Goal: Task Accomplishment & Management: Complete application form

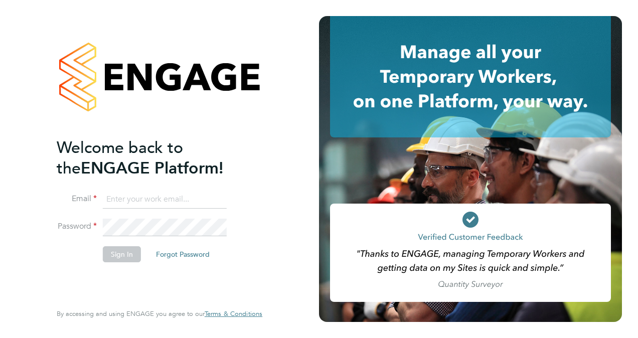
type input "[EMAIL_ADDRESS][PERSON_NAME][DOMAIN_NAME]"
click at [110, 251] on button "Sign In" at bounding box center [122, 254] width 38 height 16
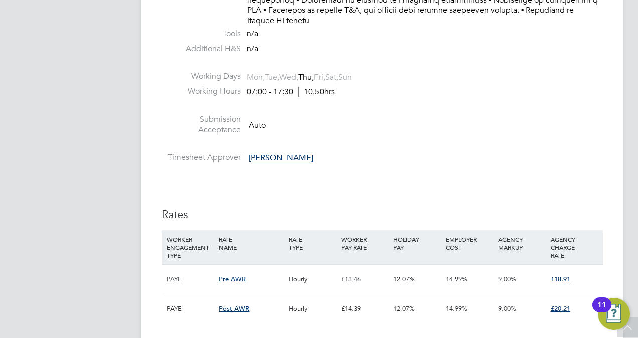
scroll to position [2206, 0]
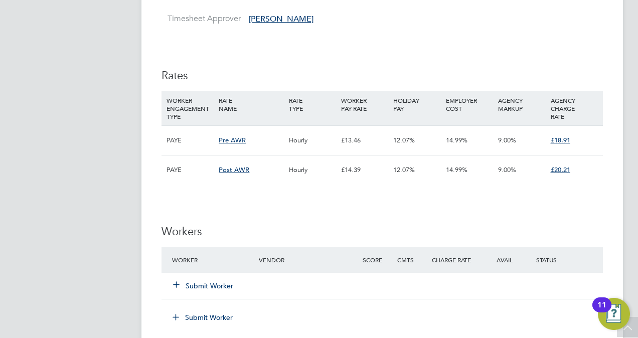
click at [180, 280] on icon at bounding box center [176, 284] width 8 height 8
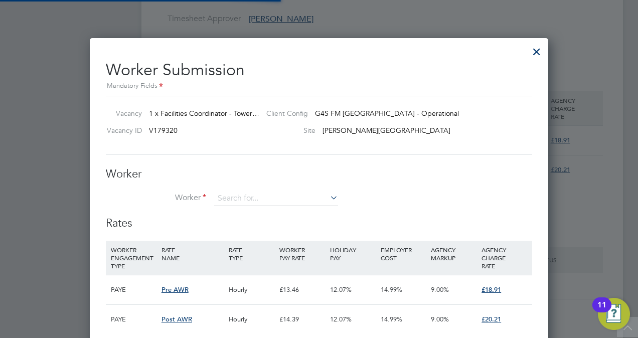
scroll to position [30, 68]
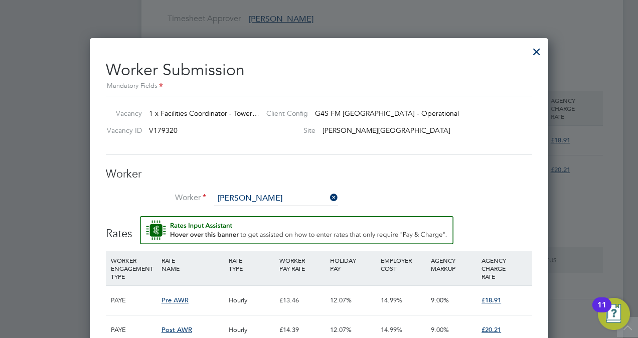
click at [268, 214] on li "Kikel omo Ladipo-Shonoiki (P571041)" at bounding box center [301, 213] width 174 height 14
type input "Kikelomo Ladipo-Shonoiki (P571041)"
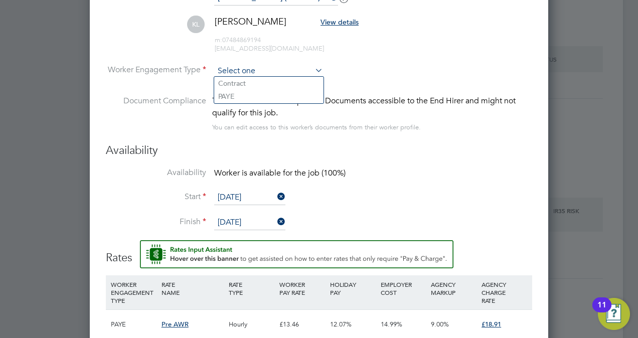
click at [302, 67] on input at bounding box center [268, 71] width 109 height 15
click at [276, 96] on li "PAYE" at bounding box center [268, 96] width 109 height 13
type input "PAYE"
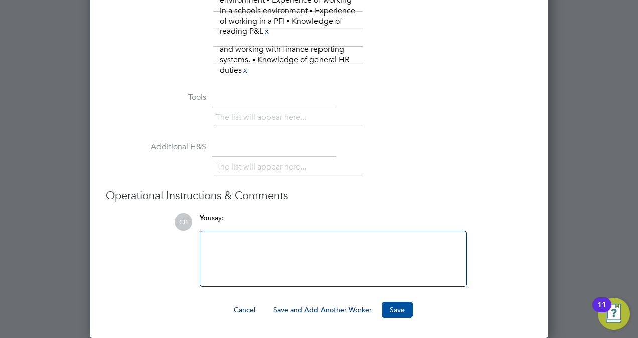
click at [396, 308] on button "Save" at bounding box center [397, 310] width 31 height 16
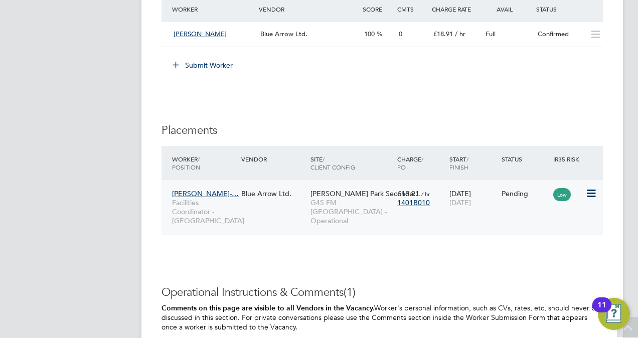
click at [594, 187] on icon at bounding box center [590, 193] width 10 height 12
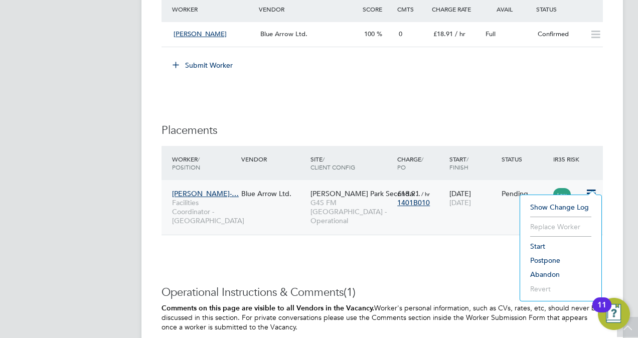
click at [538, 247] on li "Start" at bounding box center [560, 246] width 71 height 14
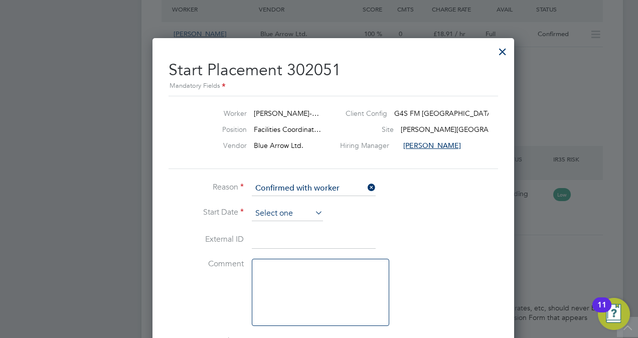
click at [295, 207] on input at bounding box center [287, 213] width 71 height 15
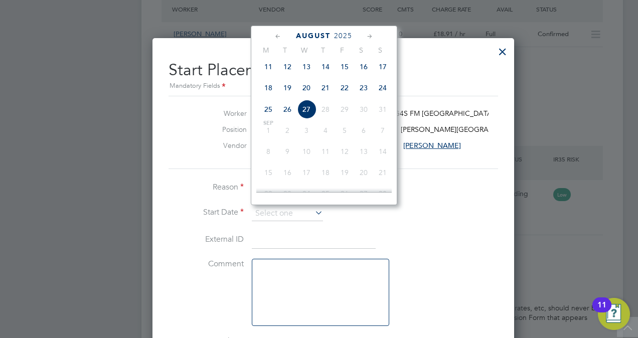
click at [306, 113] on span "27" at bounding box center [306, 109] width 19 height 19
type input "27 Aug 2025"
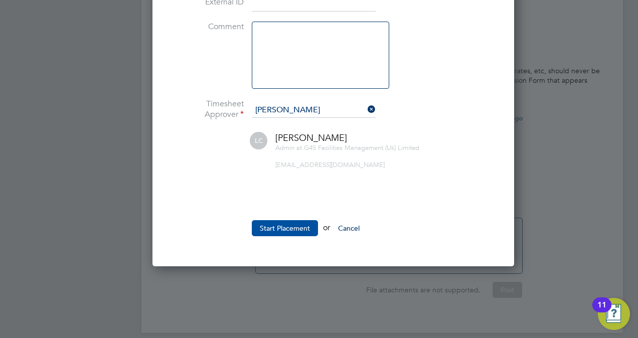
click at [296, 226] on button "Start Placement" at bounding box center [285, 228] width 66 height 16
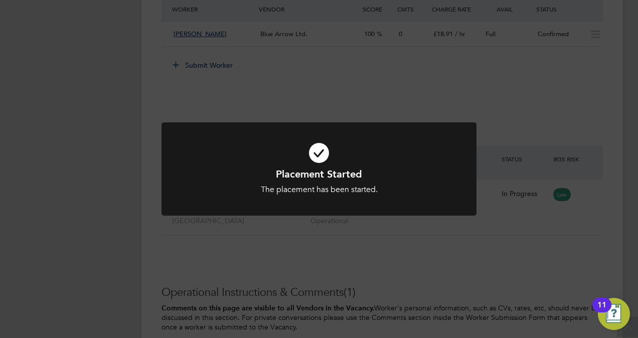
click at [364, 213] on div at bounding box center [318, 169] width 315 height 94
